Goal: Use online tool/utility: Utilize a website feature to perform a specific function

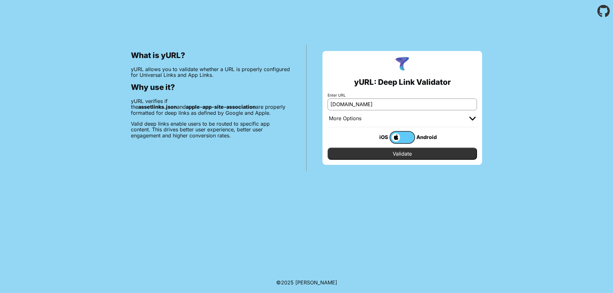
type input "[DOMAIN_NAME]"
click at [328, 148] on input "Validate" at bounding box center [402, 154] width 149 height 12
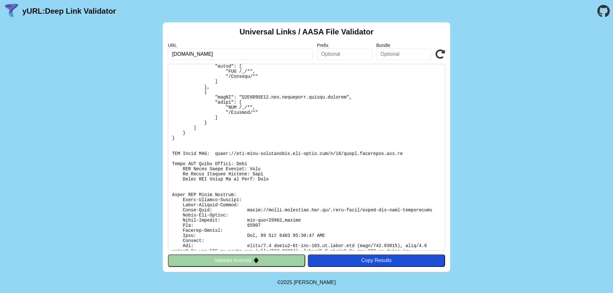
scroll to position [196, 0]
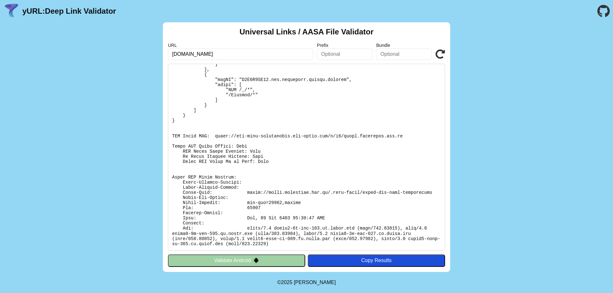
click at [249, 263] on button "Validate Android" at bounding box center [236, 261] width 137 height 12
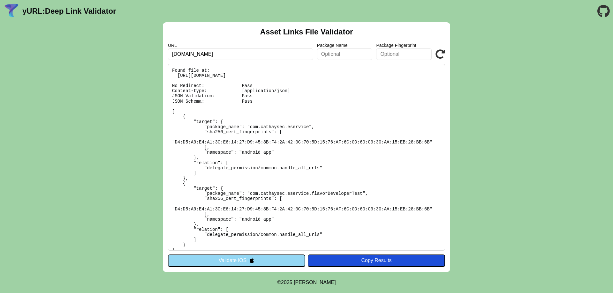
click at [351, 44] on label "Package Name" at bounding box center [345, 45] width 56 height 5
click at [352, 50] on input "text" at bounding box center [345, 54] width 56 height 11
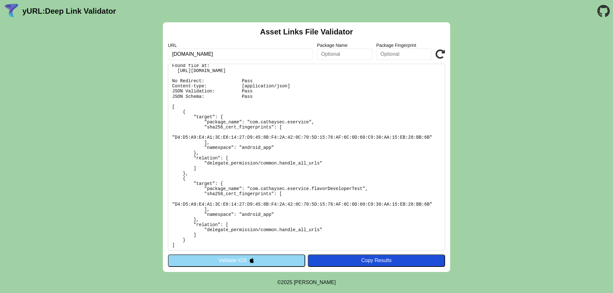
scroll to position [6, 0]
drag, startPoint x: 369, startPoint y: 259, endPoint x: 330, endPoint y: 200, distance: 70.7
click at [332, 206] on div "Asset Links File Validator URL webap.cathaysec.com.tw Package Name Package Fing…" at bounding box center [306, 147] width 287 height 250
click at [244, 264] on button "Validate iOS" at bounding box center [236, 261] width 137 height 12
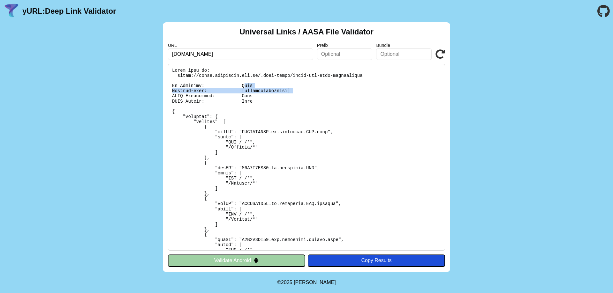
drag, startPoint x: 237, startPoint y: 86, endPoint x: 288, endPoint y: 90, distance: 50.6
click at [288, 90] on pre at bounding box center [306, 157] width 277 height 187
click at [290, 92] on pre at bounding box center [306, 157] width 277 height 187
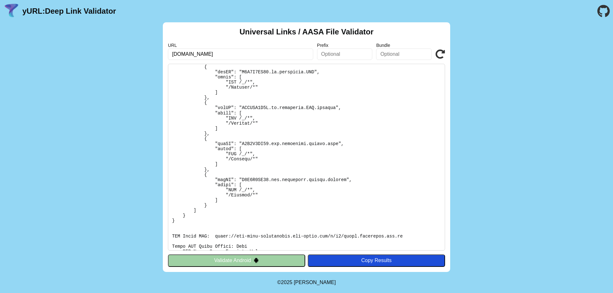
scroll to position [191, 0]
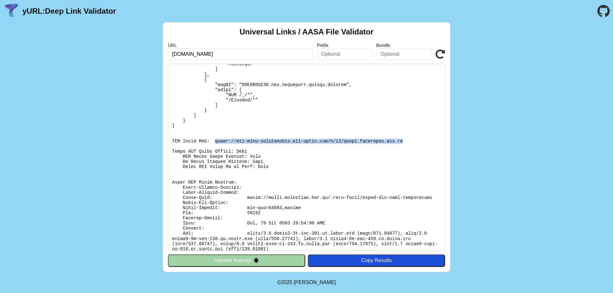
drag, startPoint x: 387, startPoint y: 141, endPoint x: 212, endPoint y: 141, distance: 174.9
click at [212, 141] on pre at bounding box center [306, 157] width 277 height 187
click at [271, 259] on button "Validate Android" at bounding box center [236, 261] width 137 height 12
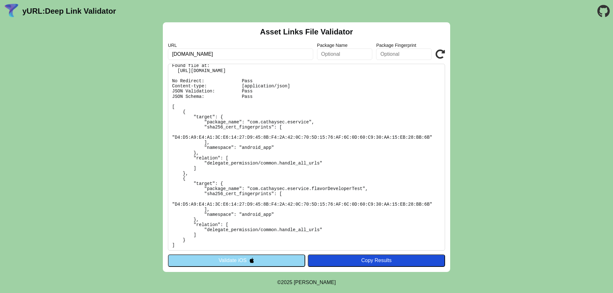
scroll to position [6, 0]
